Goal: Transaction & Acquisition: Book appointment/travel/reservation

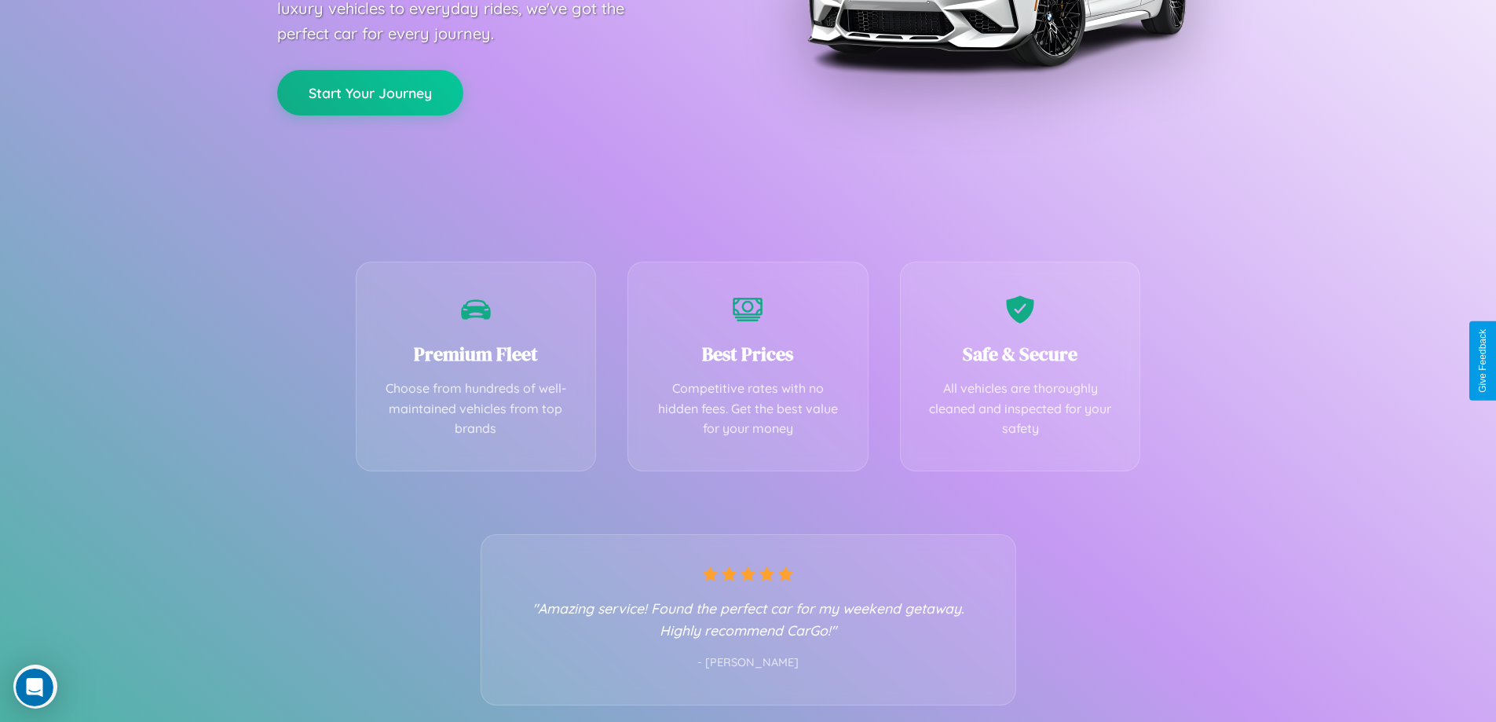
scroll to position [309, 0]
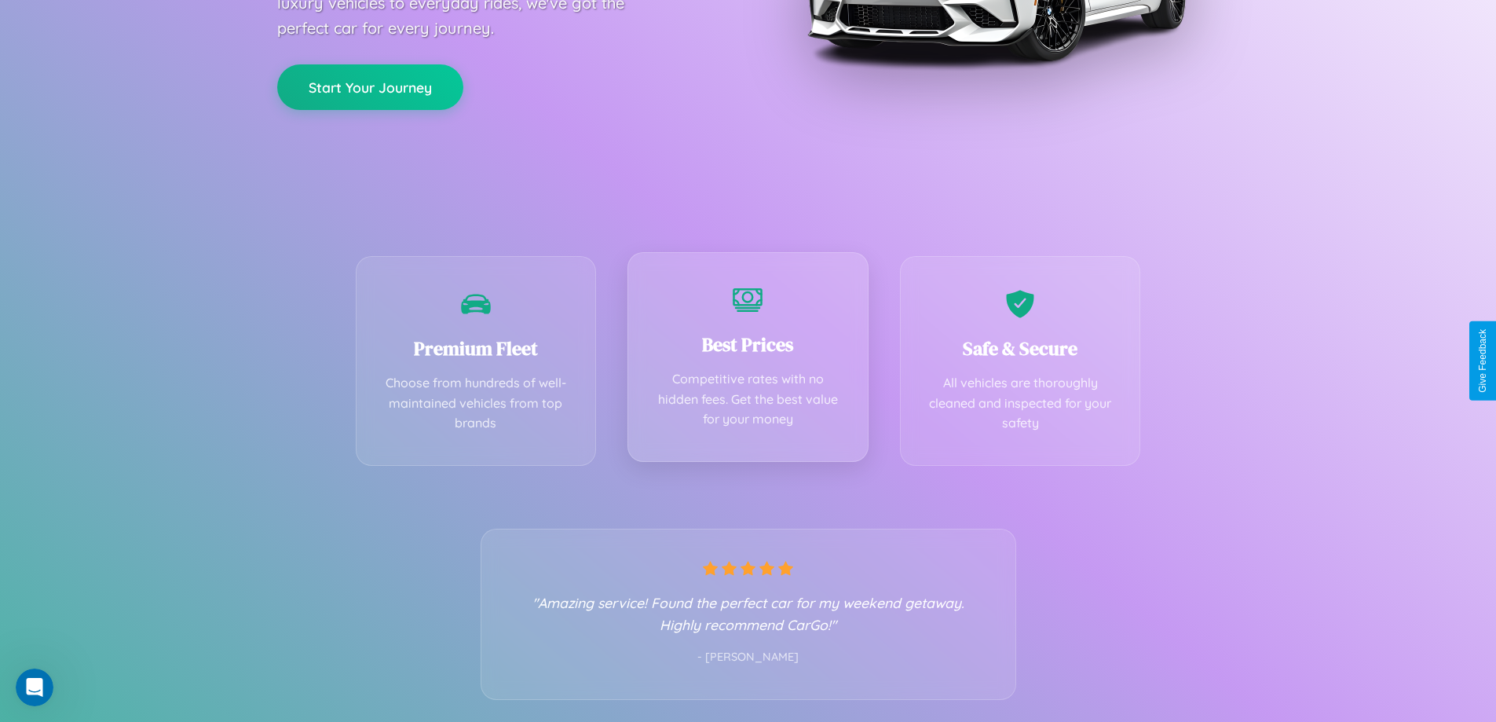
click at [748, 360] on div "Best Prices Competitive rates with no hidden fees. Get the best value for your …" at bounding box center [747, 357] width 241 height 210
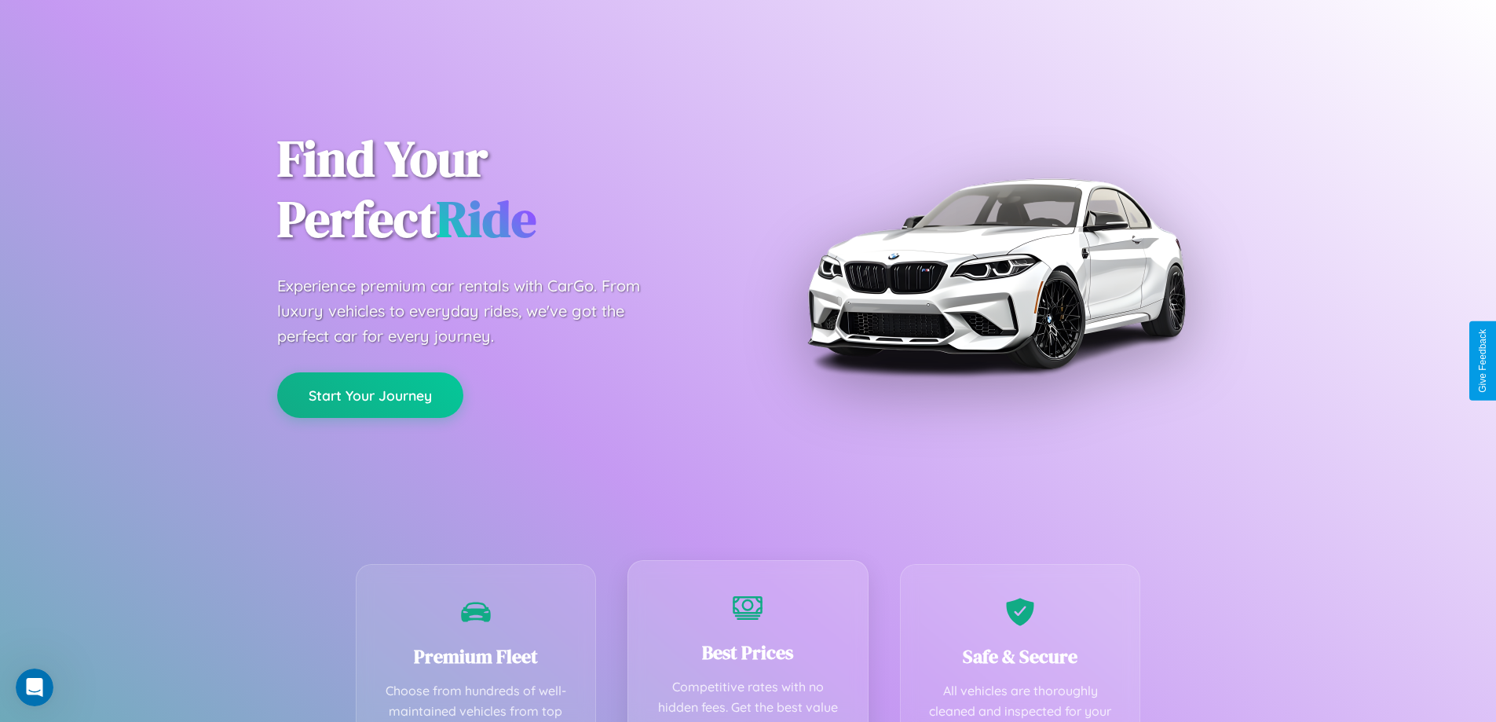
scroll to position [0, 0]
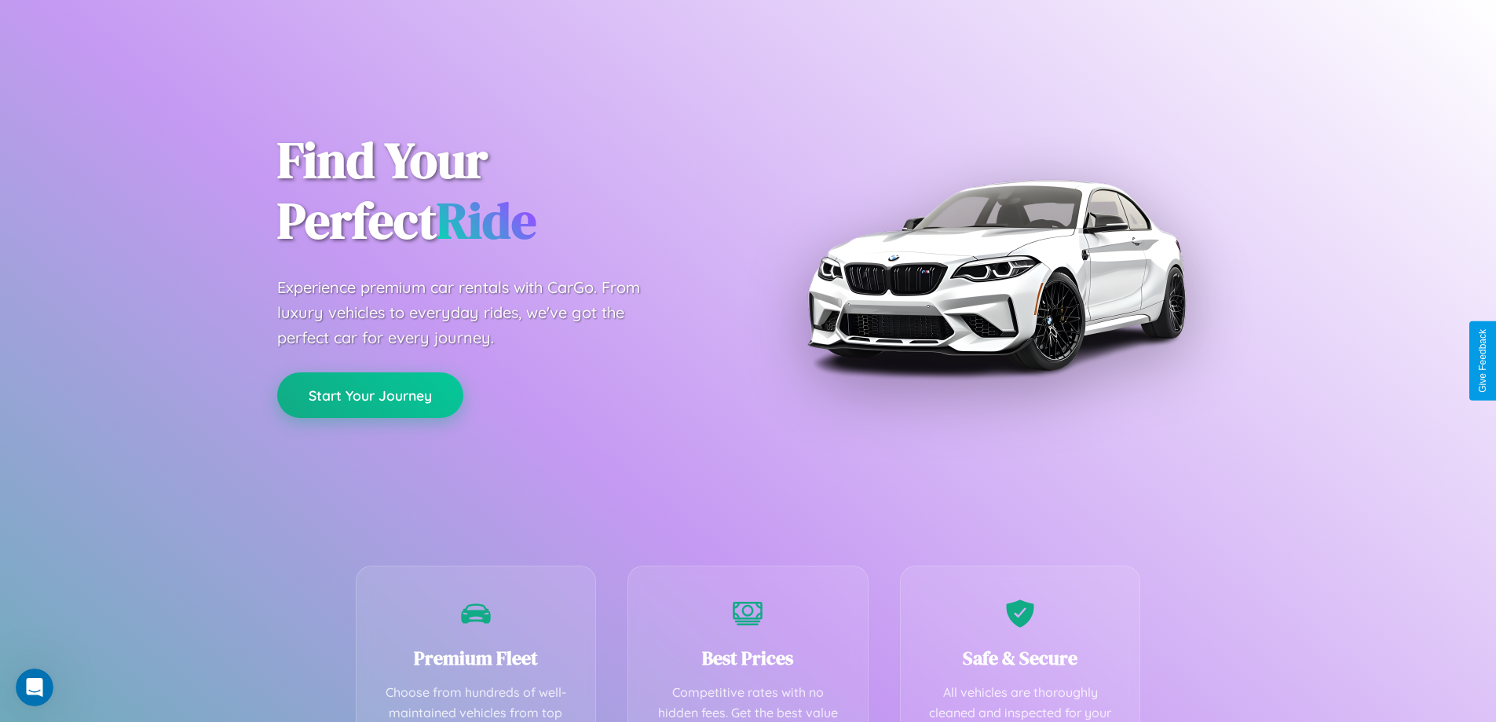
click at [370, 395] on button "Start Your Journey" at bounding box center [370, 395] width 186 height 46
click at [370, 394] on button "Start Your Journey" at bounding box center [370, 395] width 186 height 46
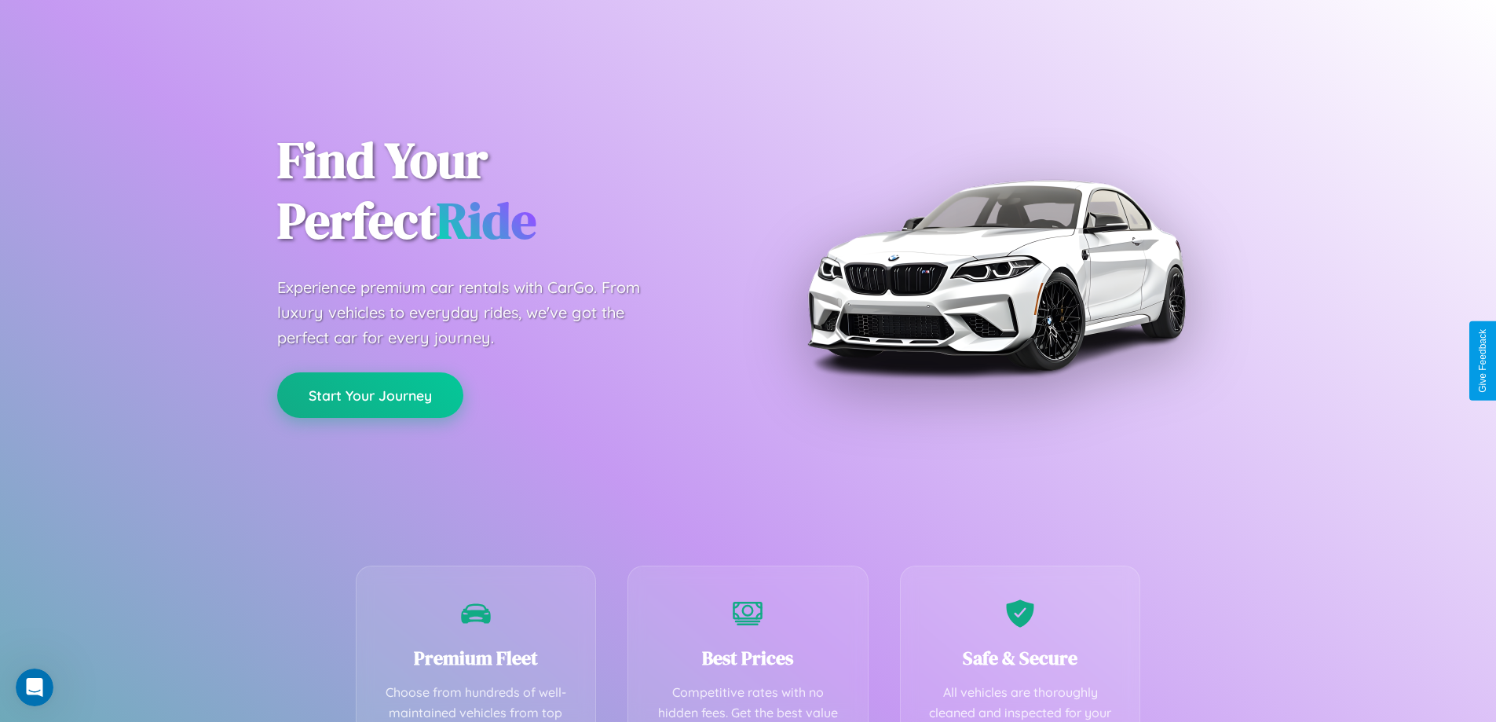
click at [370, 394] on button "Start Your Journey" at bounding box center [370, 395] width 186 height 46
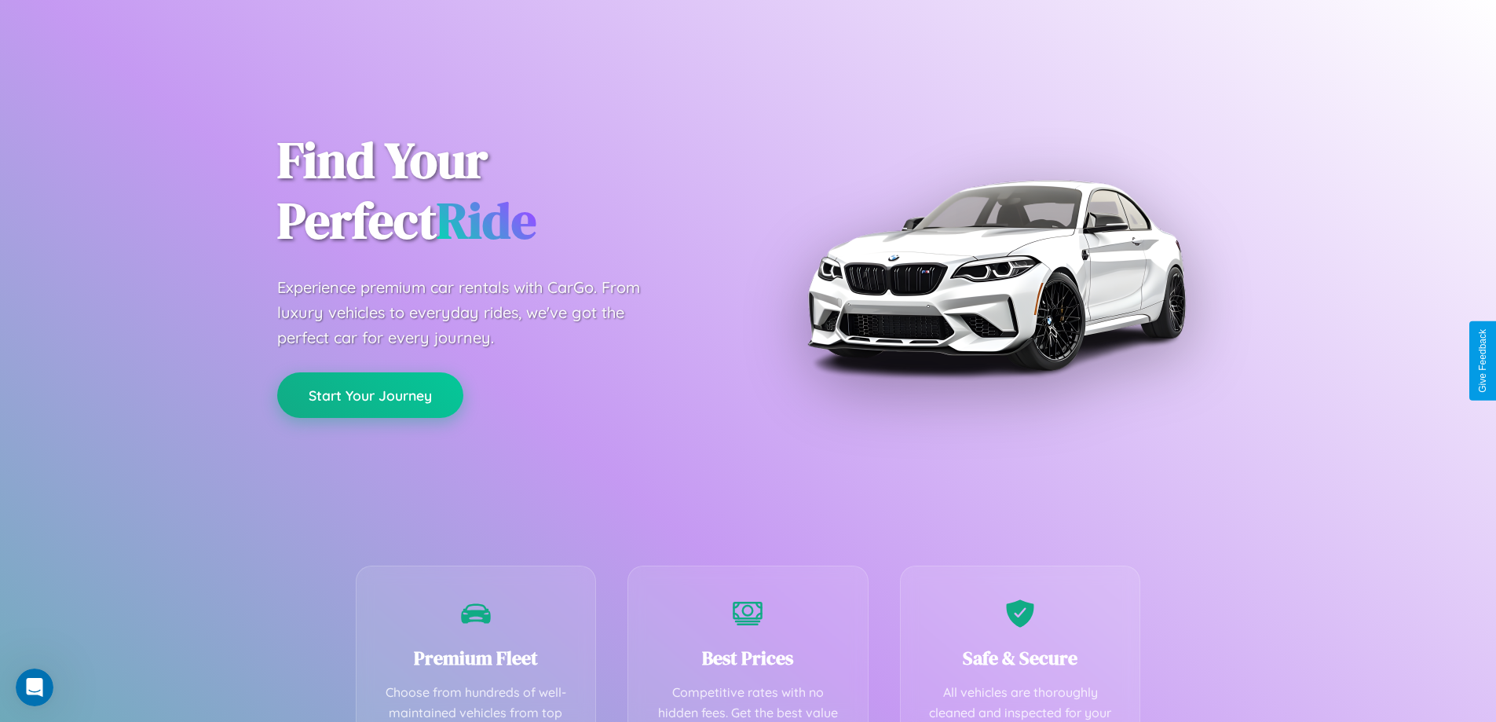
click at [370, 394] on button "Start Your Journey" at bounding box center [370, 395] width 186 height 46
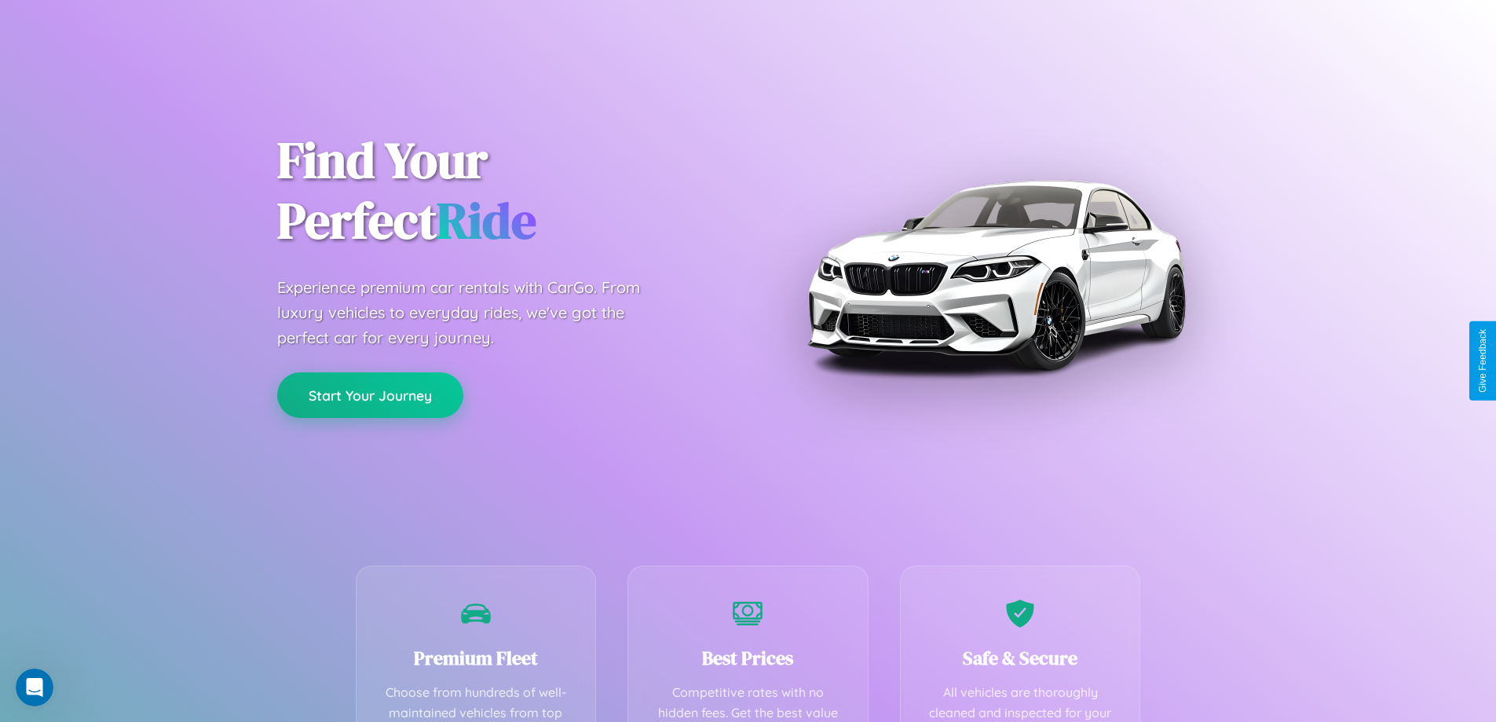
click at [370, 394] on button "Start Your Journey" at bounding box center [370, 395] width 186 height 46
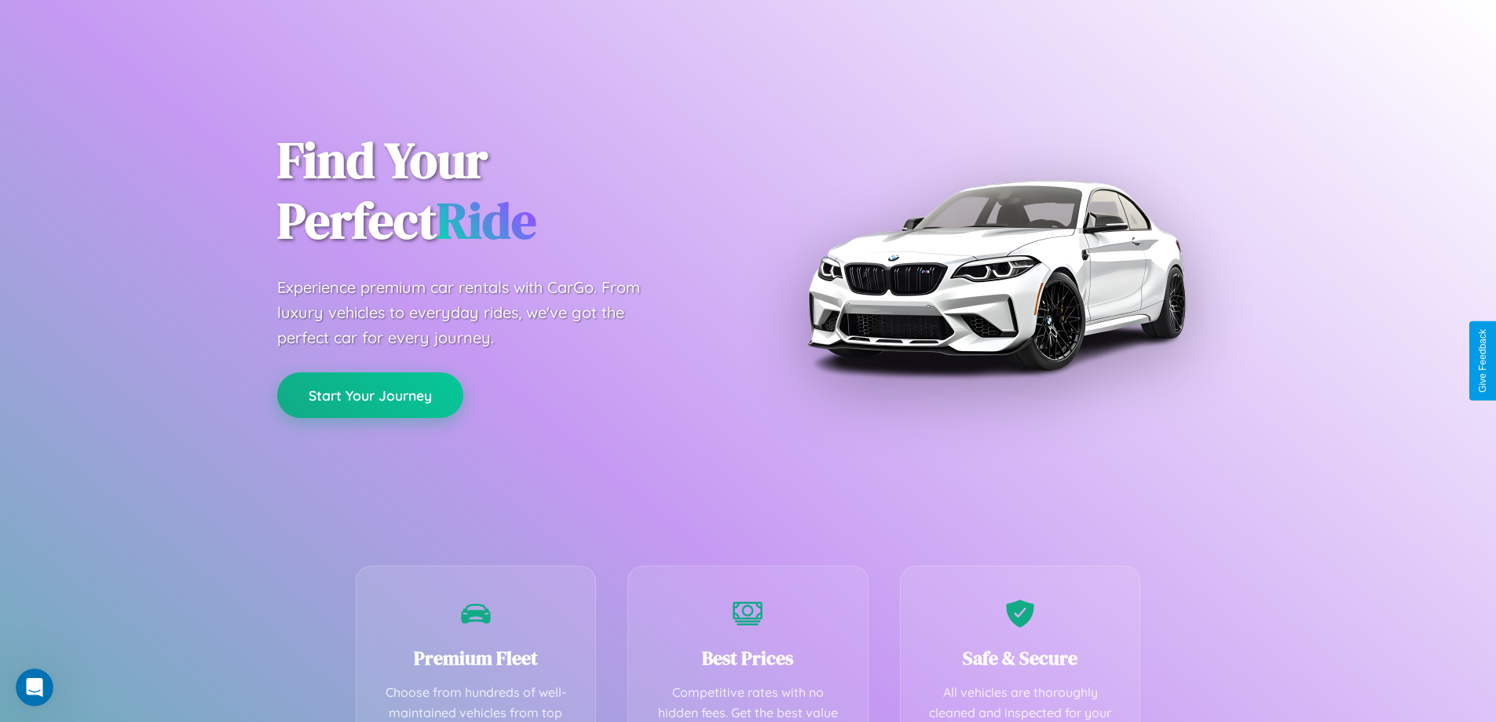
click at [370, 394] on button "Start Your Journey" at bounding box center [370, 395] width 186 height 46
